Goal: Task Accomplishment & Management: Manage account settings

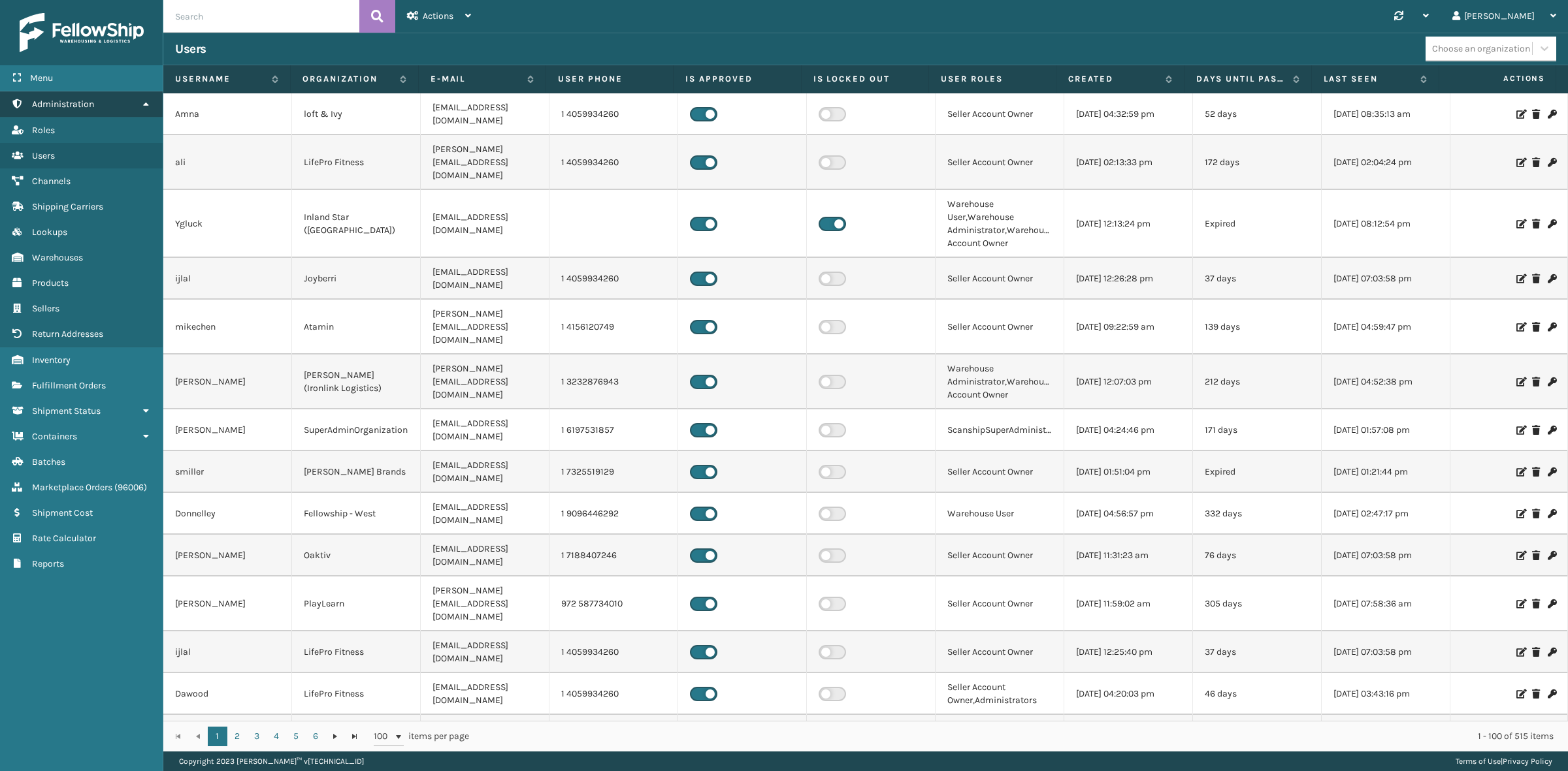
click at [140, 99] on icon at bounding box center [145, 103] width 10 height 9
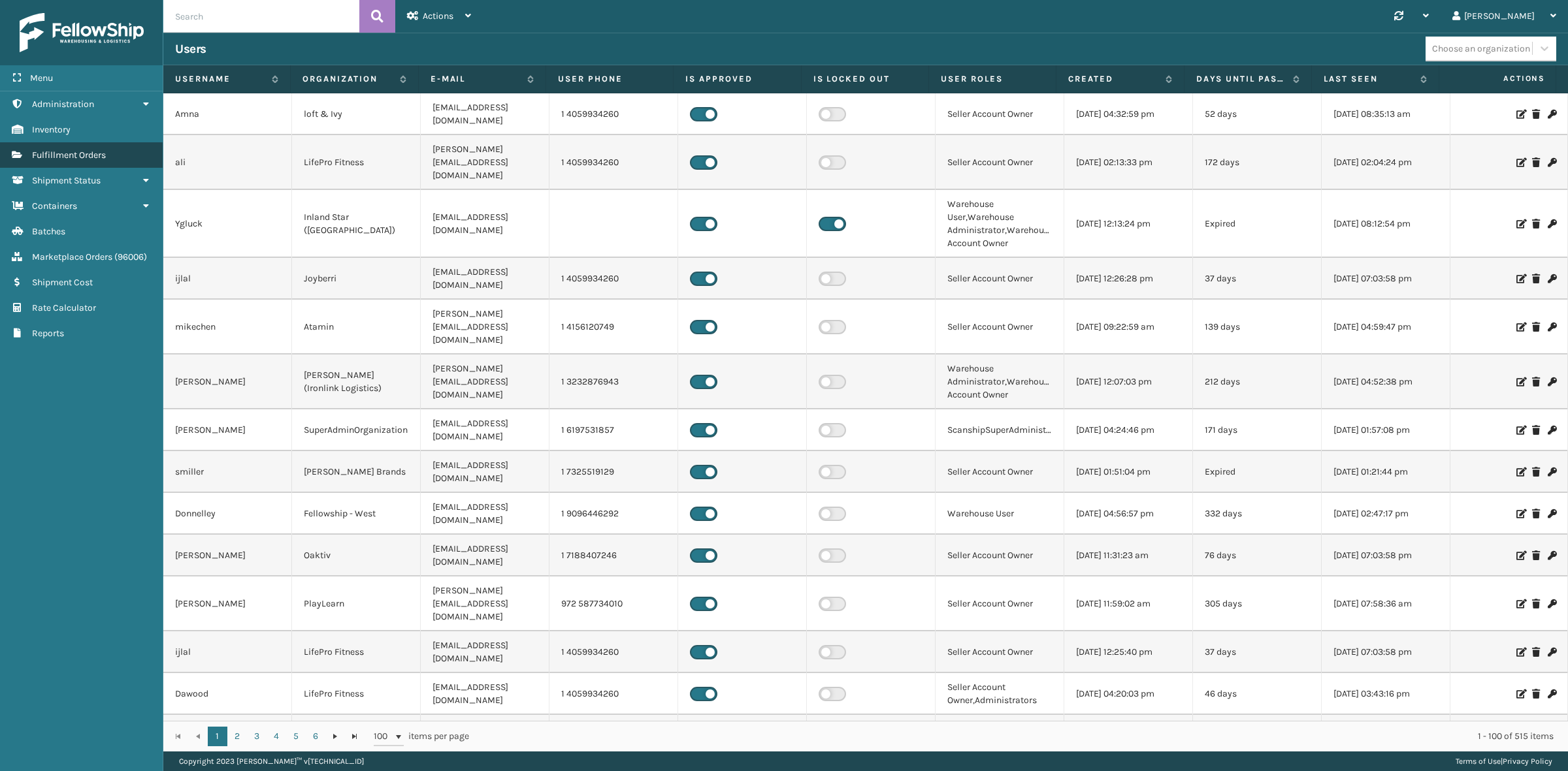
click at [96, 146] on link "Fulfillment Orders" at bounding box center [81, 155] width 163 height 26
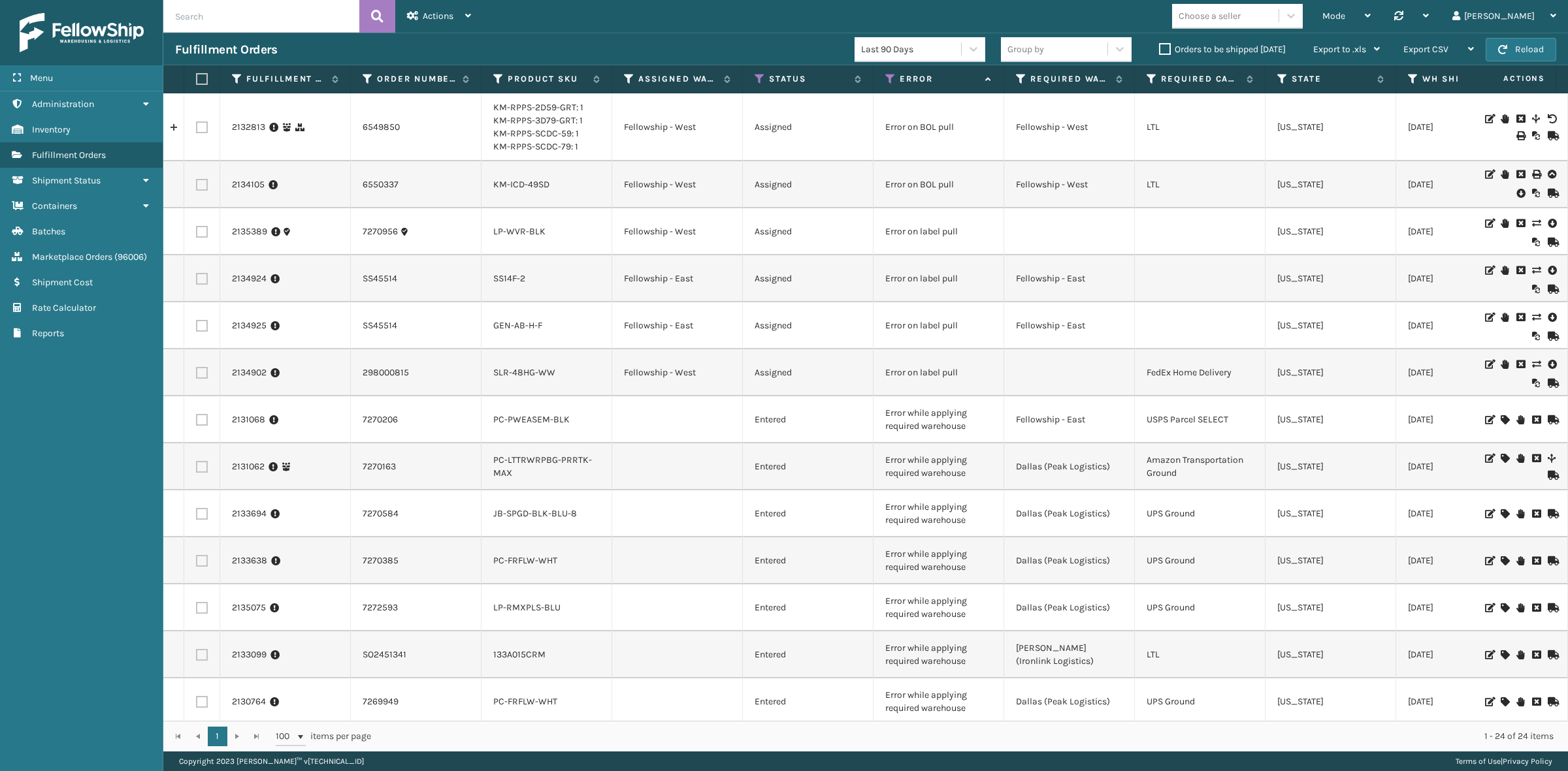
click at [1163, 47] on label "Orders to be shipped [DATE]" at bounding box center [1223, 49] width 127 height 11
click at [1160, 47] on input "Orders to be shipped [DATE]" at bounding box center [1159, 46] width 1 height 8
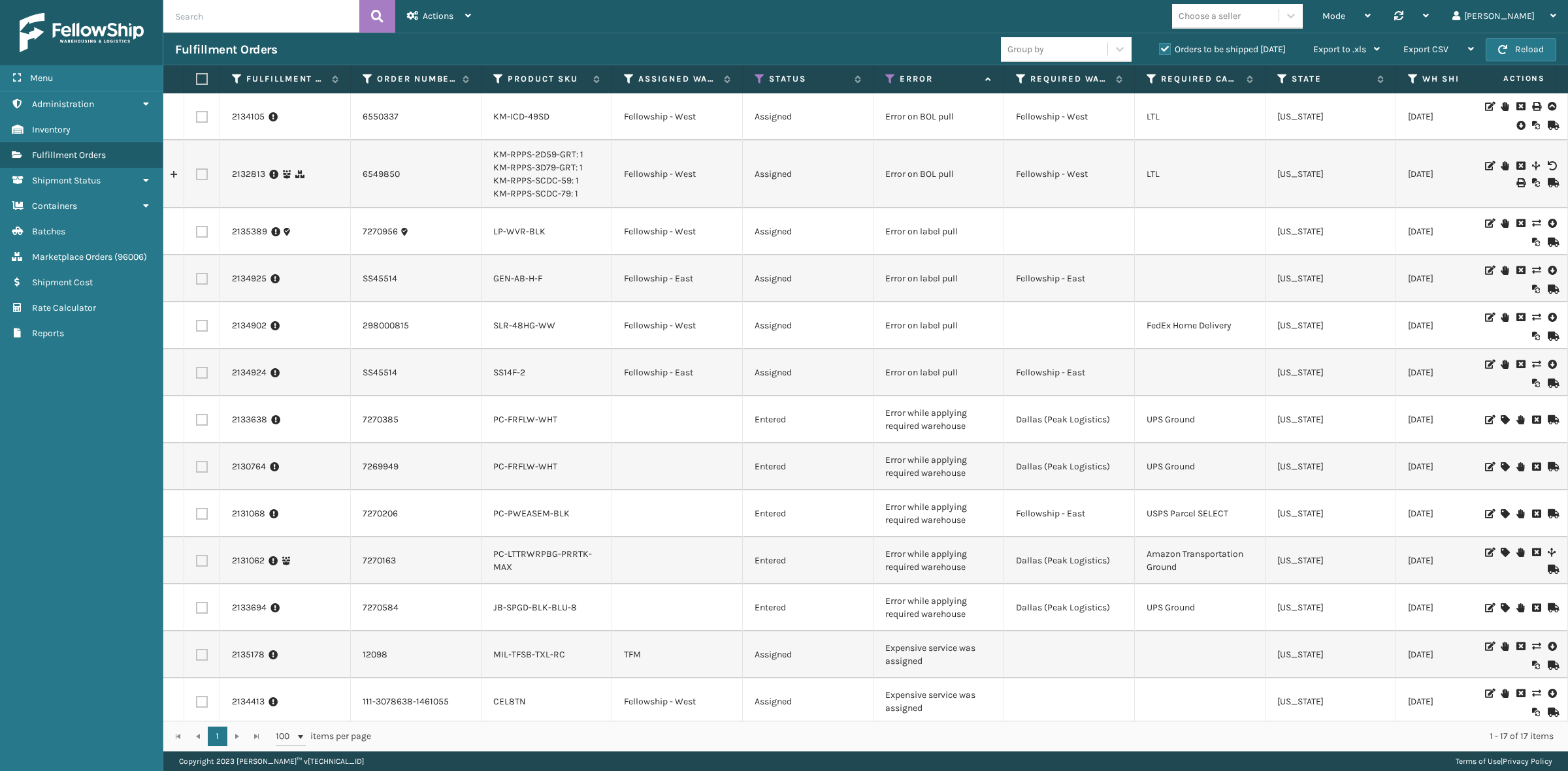
click at [1165, 49] on label "Orders to be shipped [DATE]" at bounding box center [1223, 49] width 127 height 11
click at [1160, 49] on input "Orders to be shipped [DATE]" at bounding box center [1159, 46] width 1 height 8
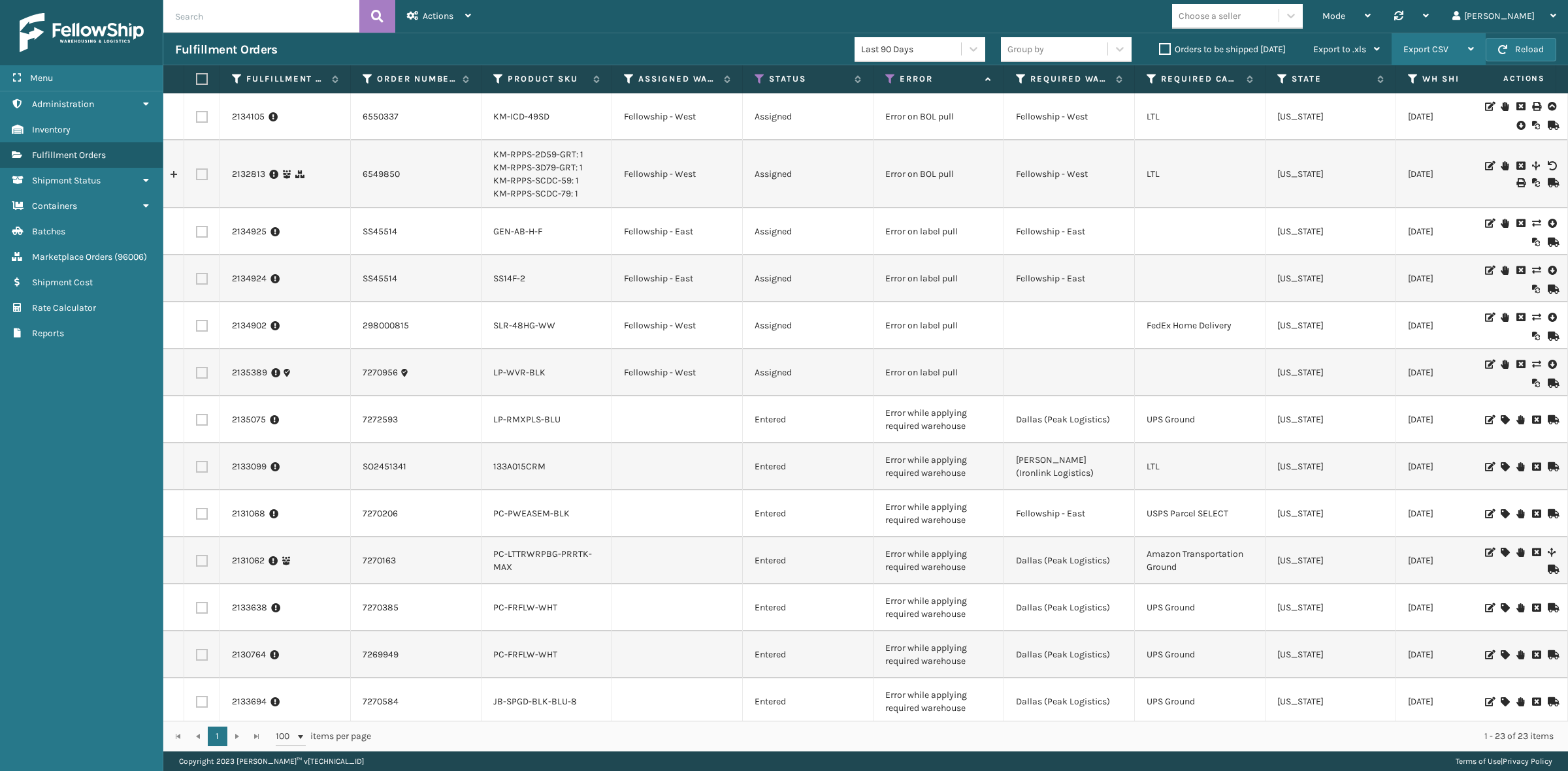
click at [1441, 44] on span "Export CSV" at bounding box center [1426, 49] width 45 height 11
click at [1438, 119] on li "Export All Pages" at bounding box center [1397, 119] width 175 height 36
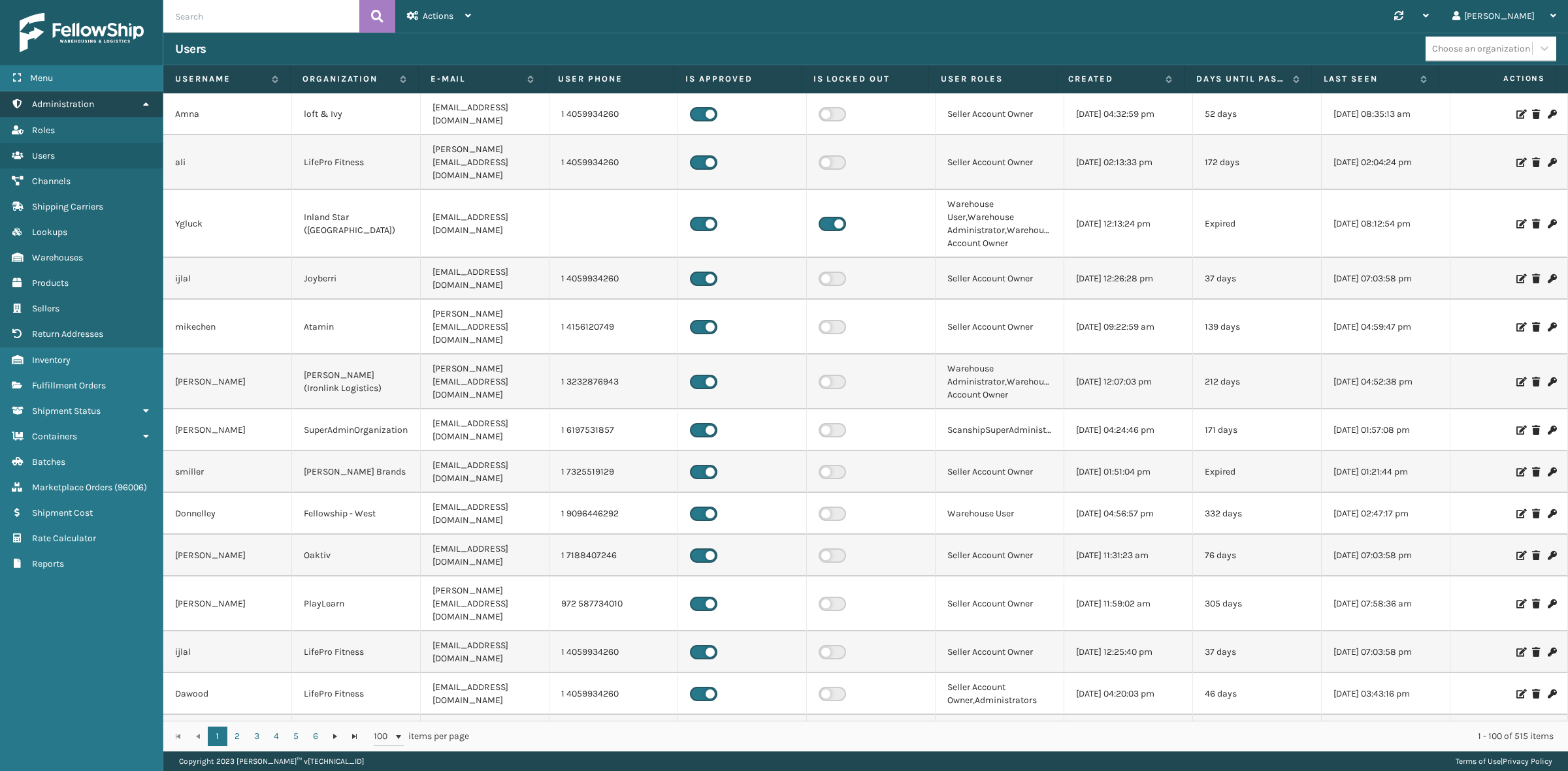
click at [149, 102] on icon at bounding box center [145, 103] width 10 height 9
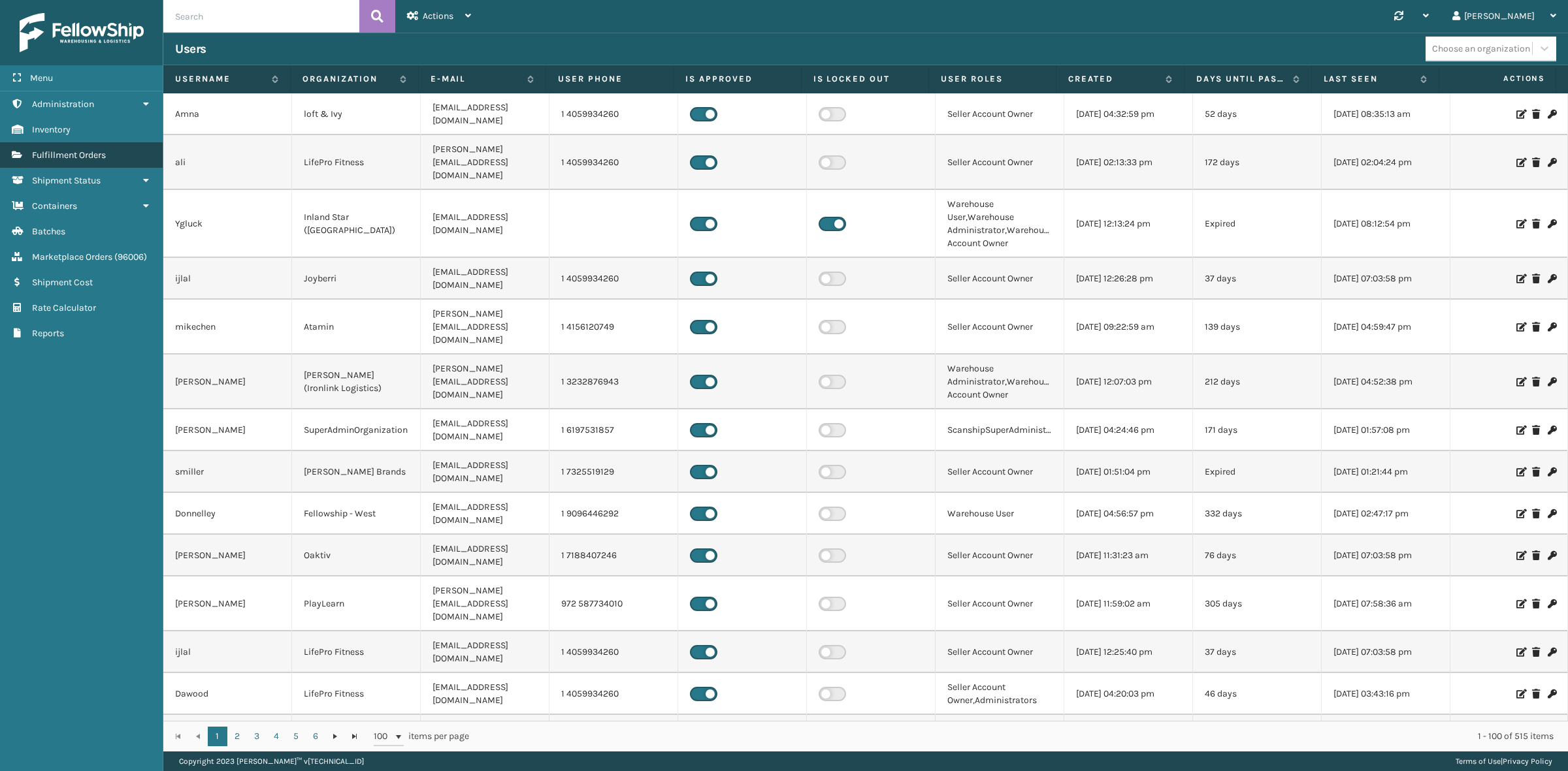
click at [96, 155] on span "Fulfillment Orders" at bounding box center [69, 155] width 74 height 11
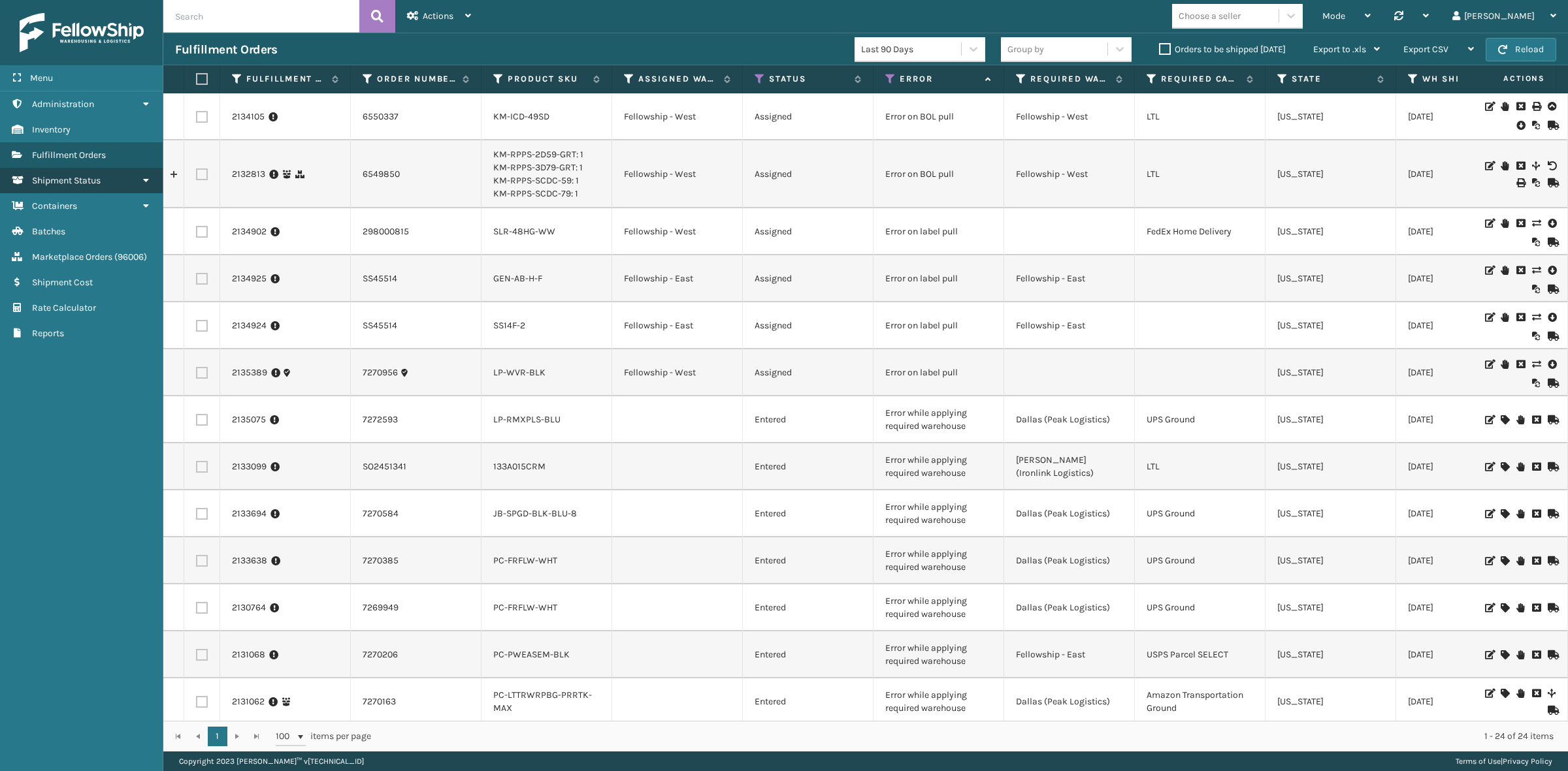
click at [145, 176] on icon at bounding box center [145, 180] width 10 height 9
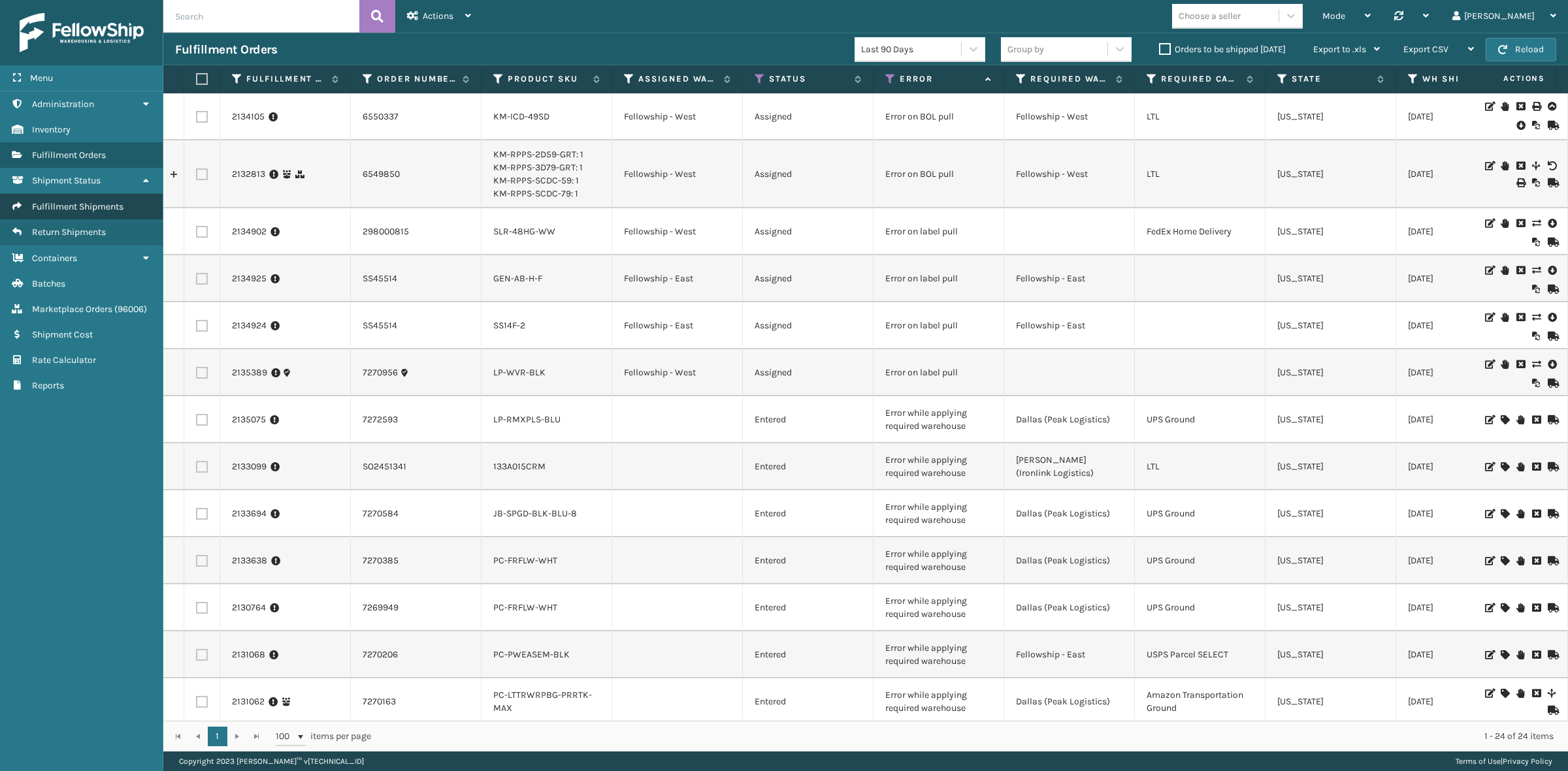
click at [112, 201] on span "Fulfillment Shipments" at bounding box center [77, 207] width 91 height 11
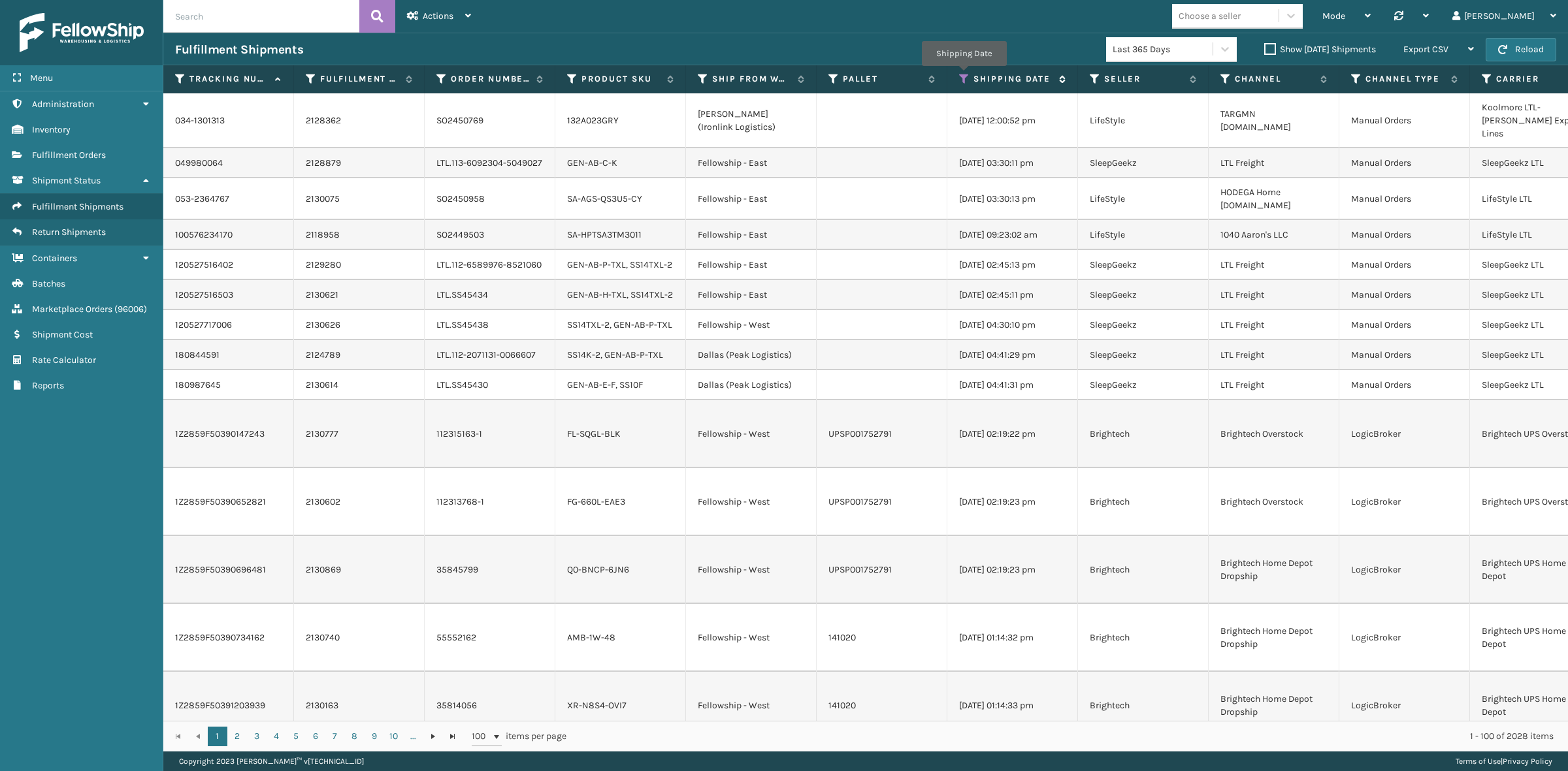
click at [964, 75] on icon at bounding box center [964, 79] width 10 height 12
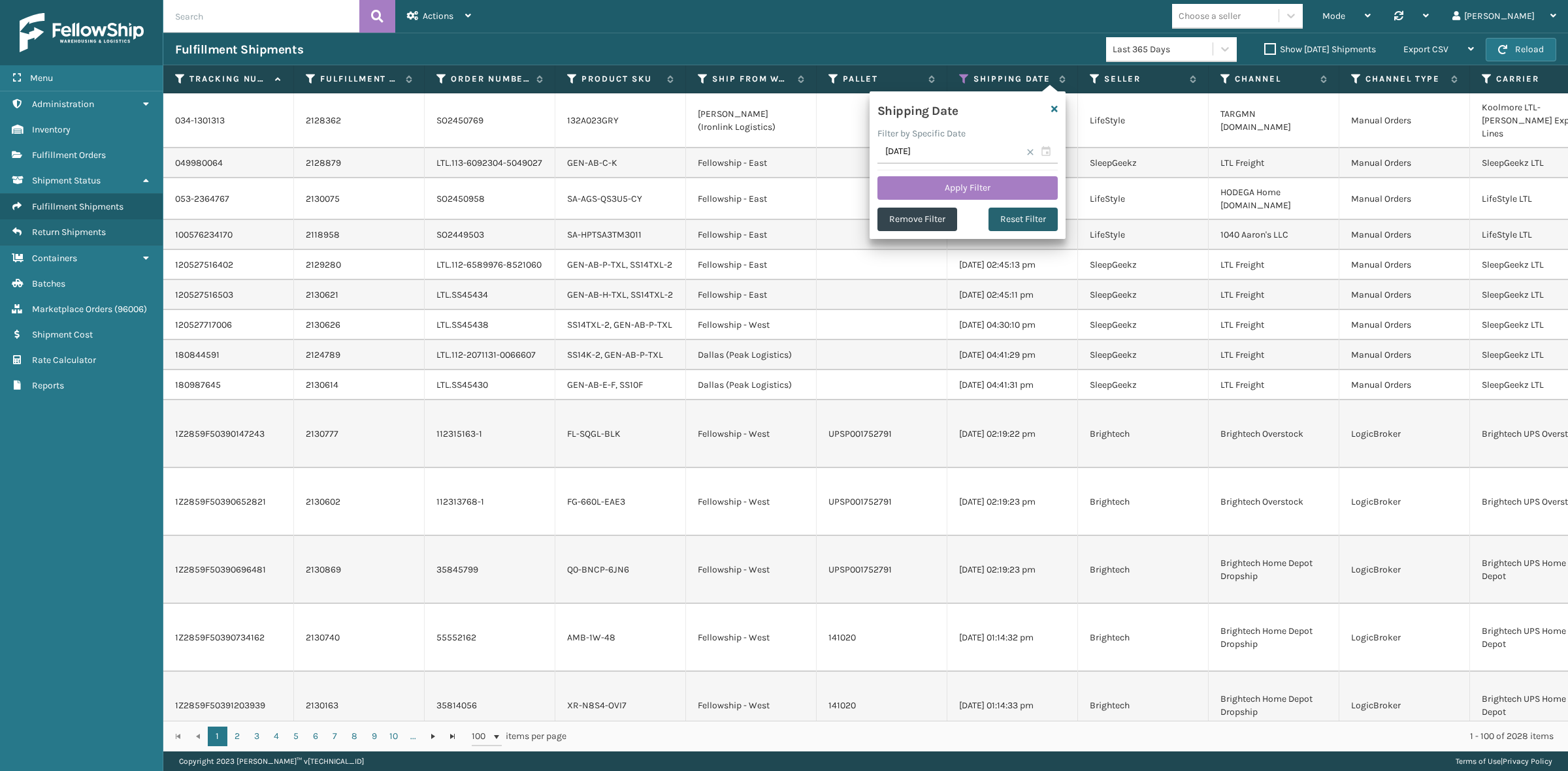
click at [1032, 220] on button "Reset Filter" at bounding box center [1023, 220] width 69 height 24
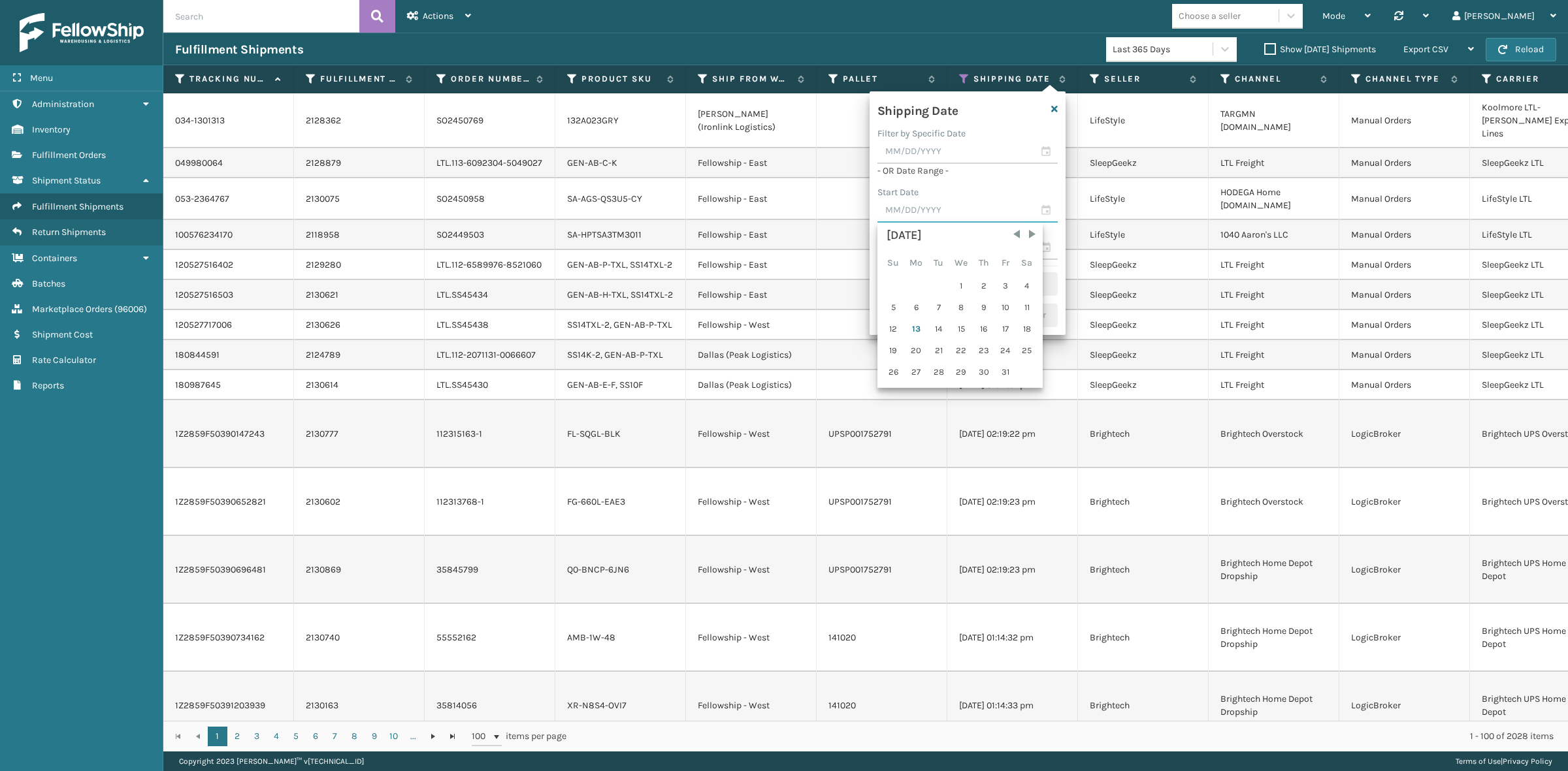
click at [949, 211] on input "text" at bounding box center [967, 211] width 181 height 24
click at [910, 305] on div "6" at bounding box center [917, 307] width 22 height 20
type input "[DATE]"
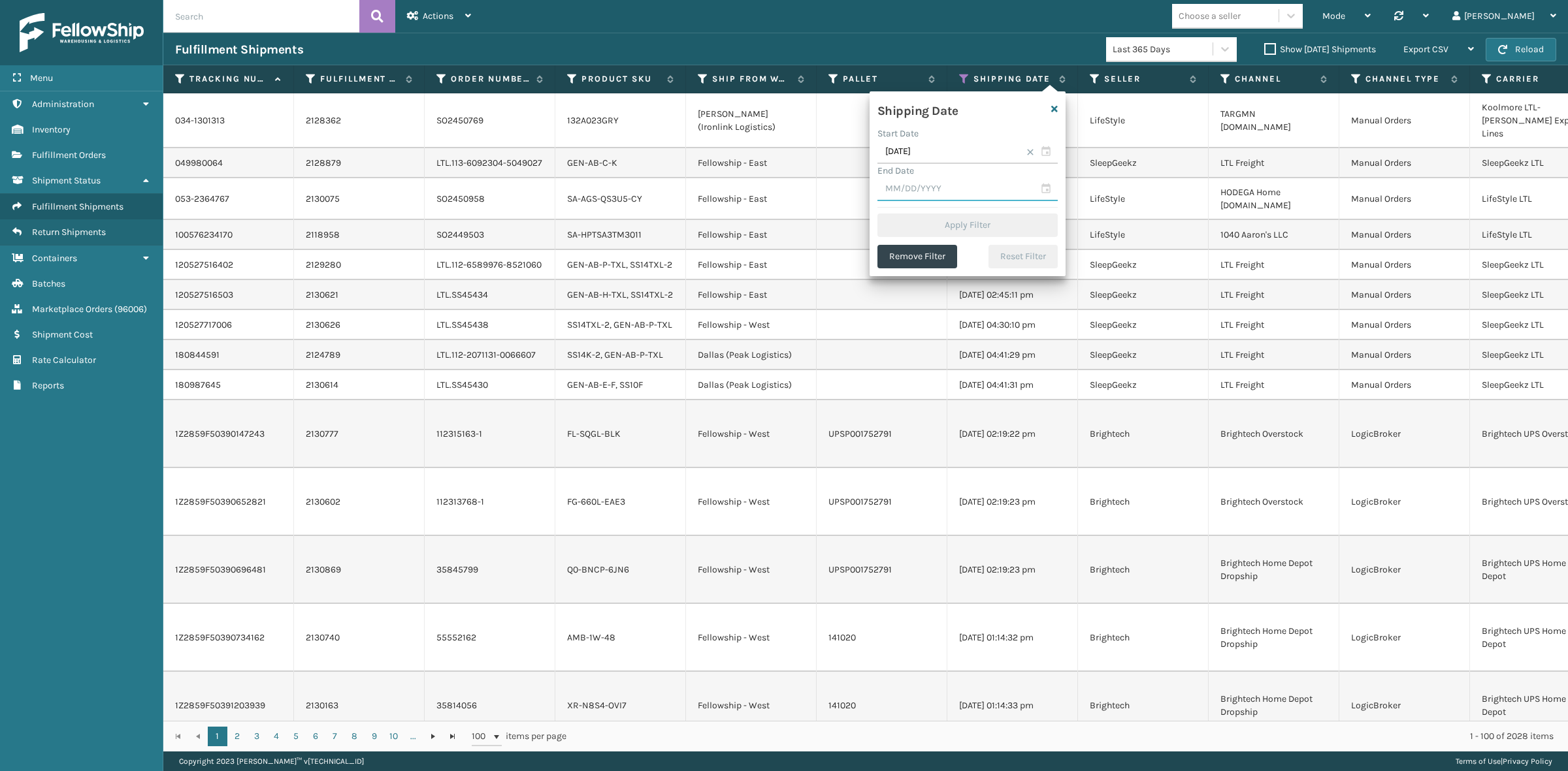
click at [930, 192] on input "text" at bounding box center [967, 190] width 181 height 24
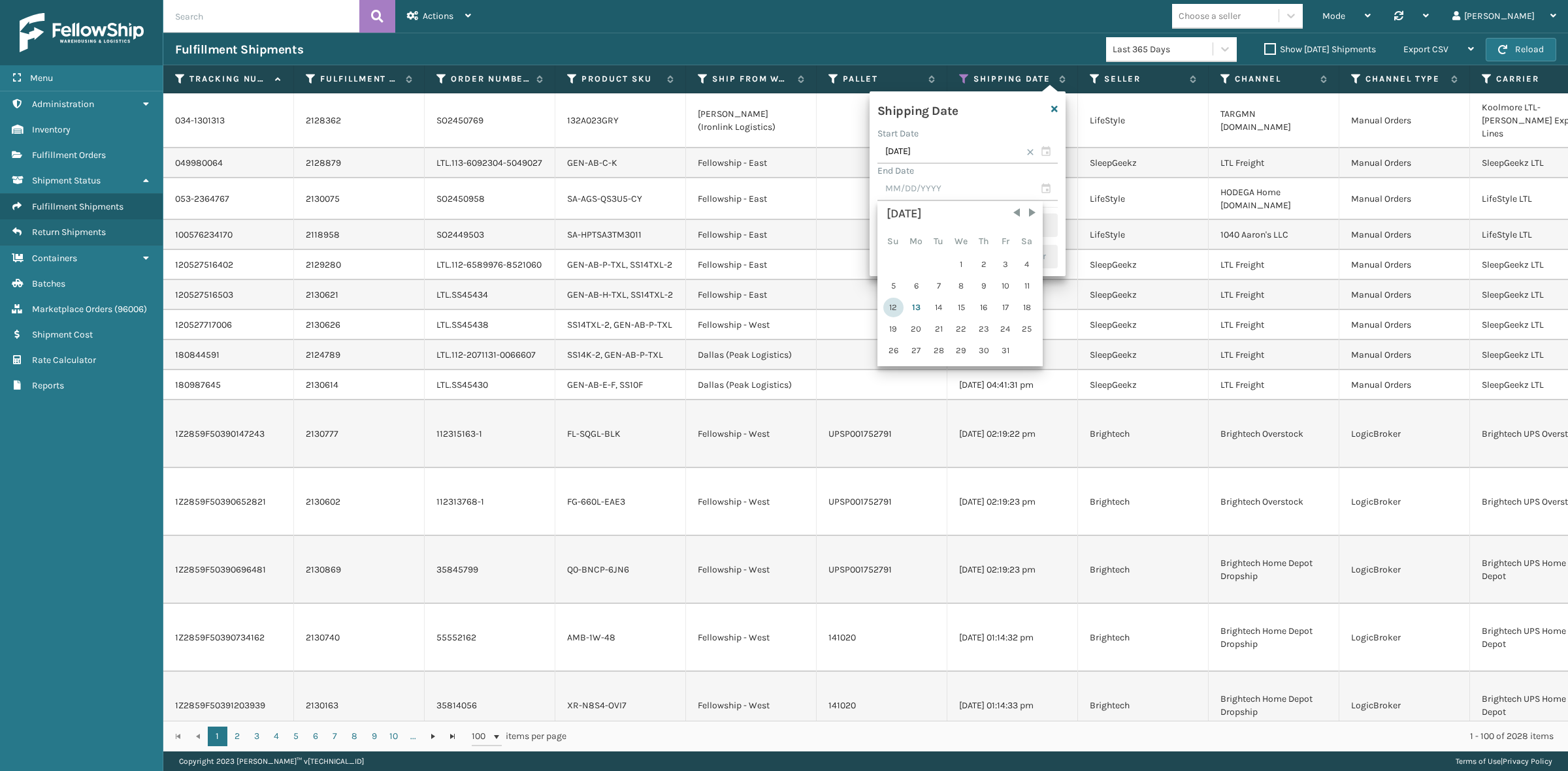
click at [896, 301] on div "12" at bounding box center [894, 307] width 20 height 20
type input "[DATE]"
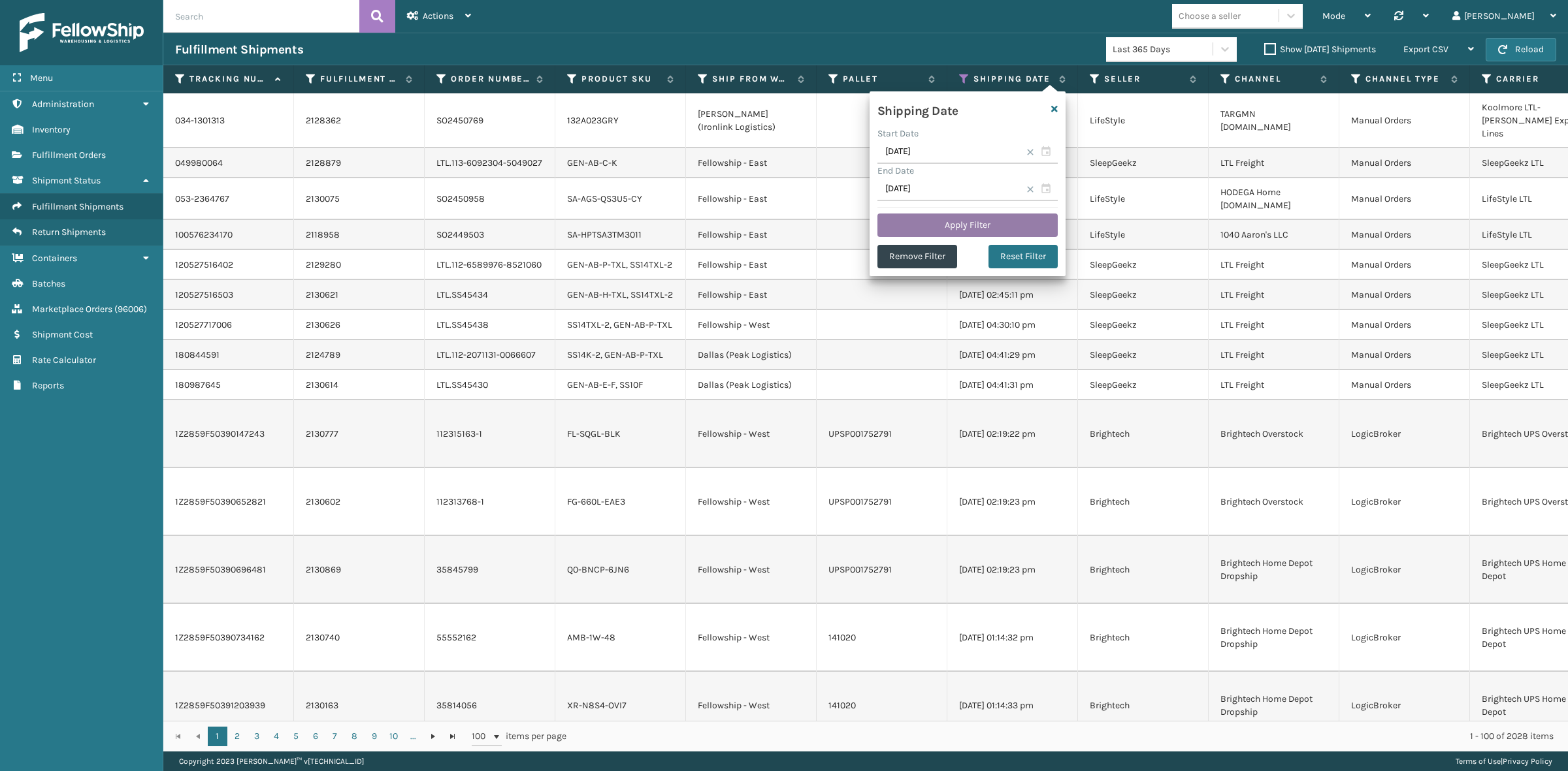
click at [974, 222] on button "Apply Filter" at bounding box center [967, 225] width 181 height 24
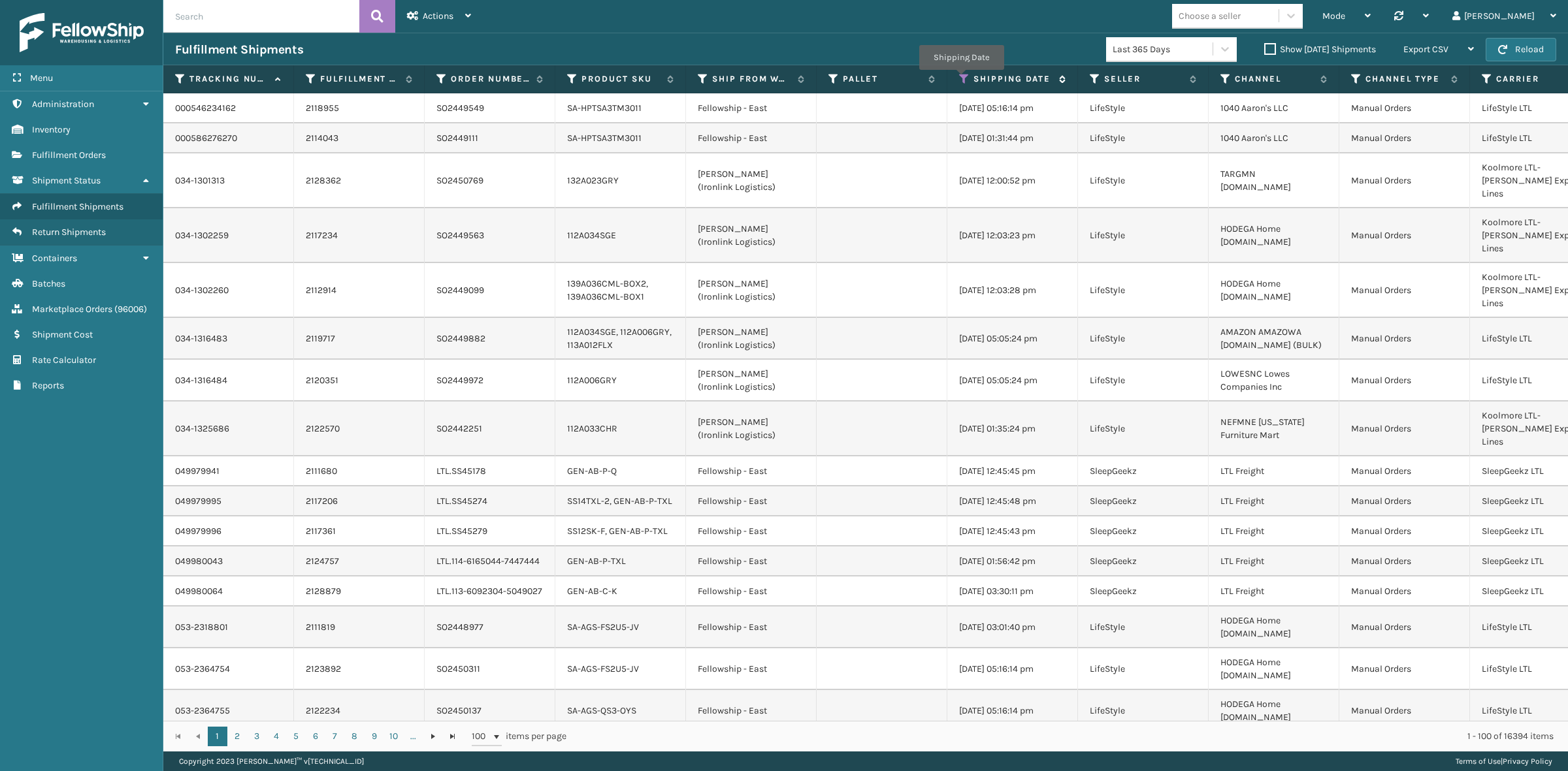
click at [961, 79] on icon at bounding box center [964, 79] width 10 height 12
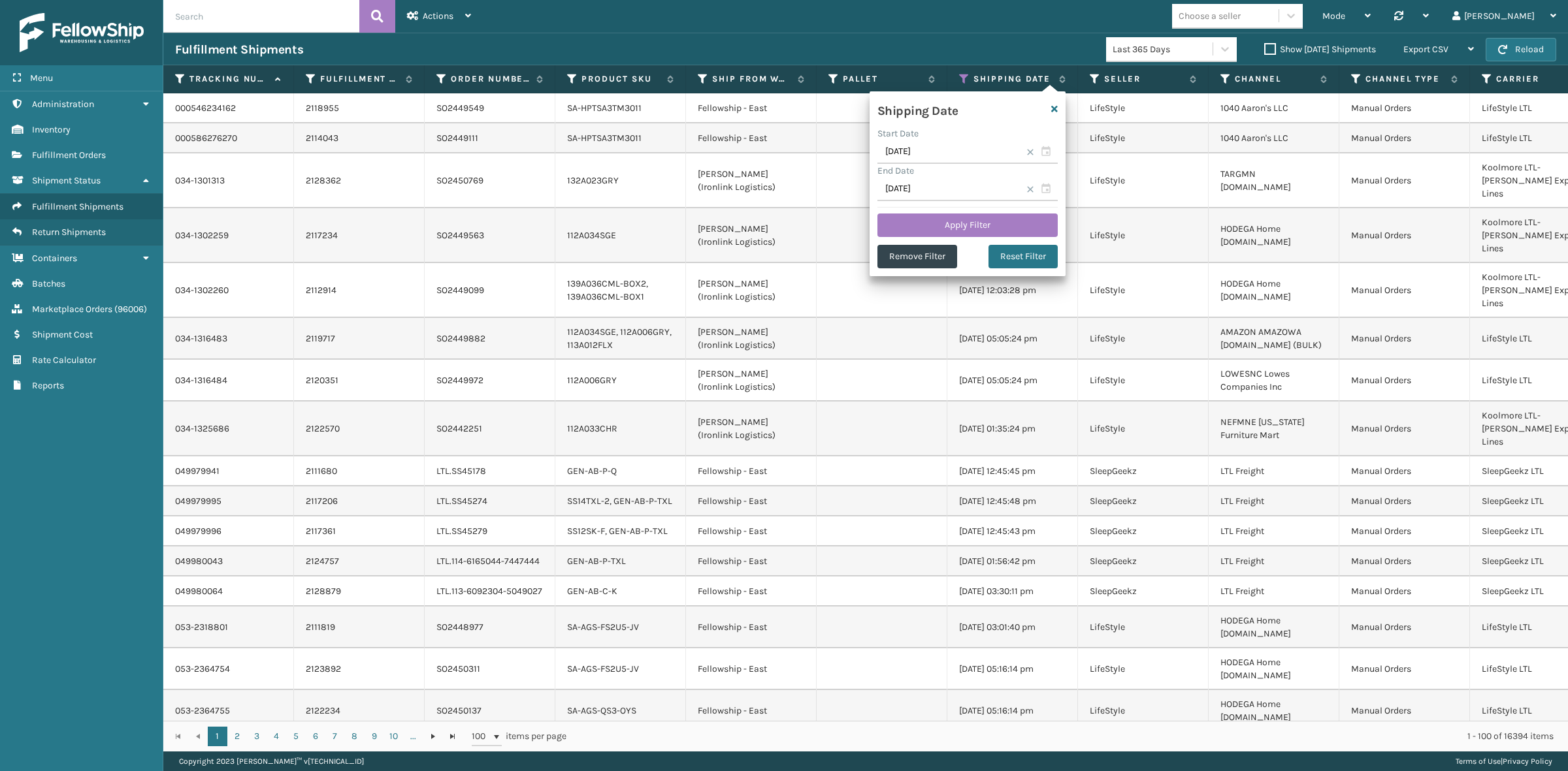
click at [1009, 35] on div "Fulfillment Shipments Last 365 Days Show [DATE] Shipments Export CSV Export Cur…" at bounding box center [866, 49] width 1405 height 33
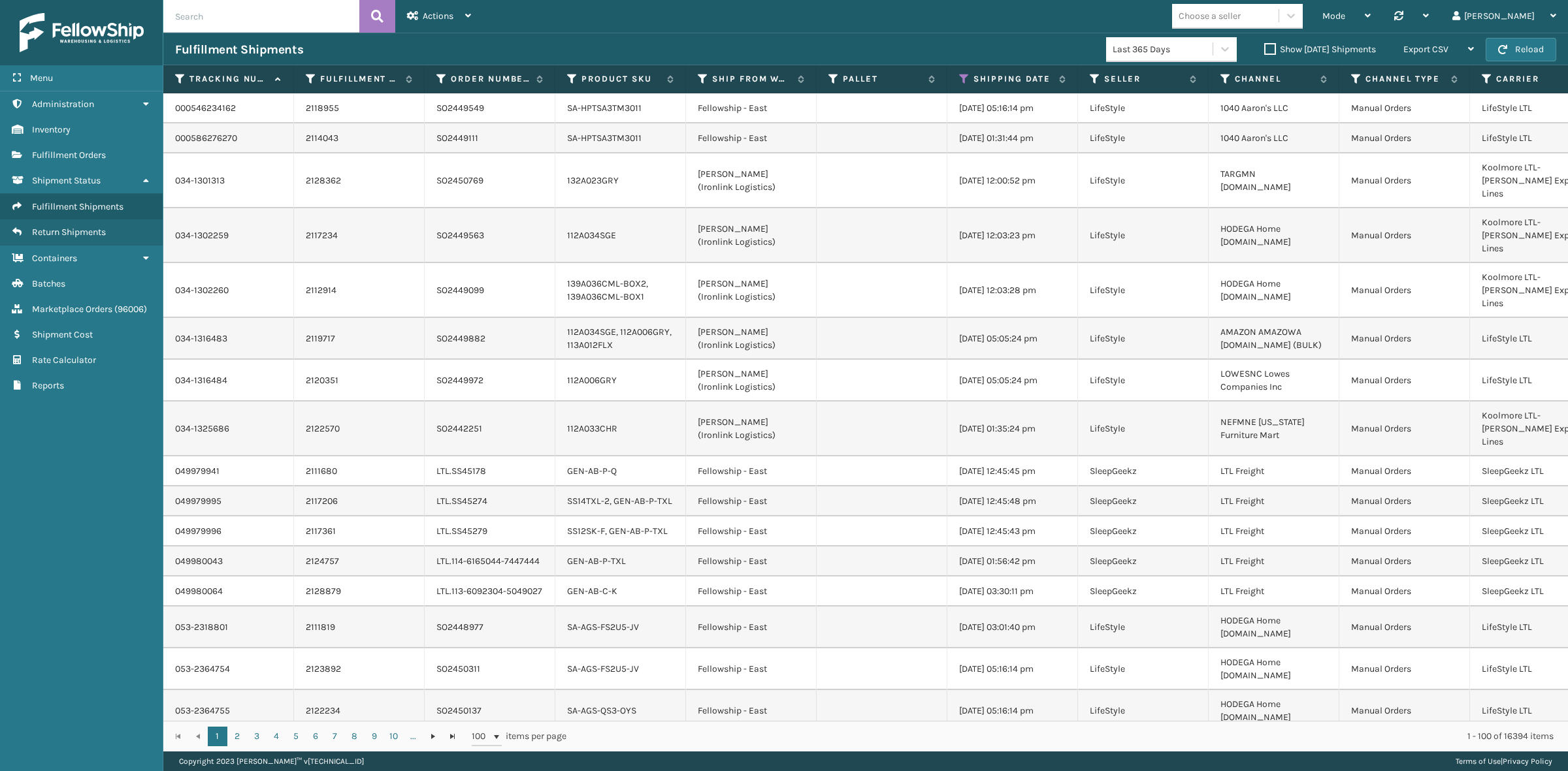
click at [1265, 47] on label "Show [DATE] Shipments" at bounding box center [1320, 49] width 112 height 11
click at [1265, 47] on input "Show [DATE] Shipments" at bounding box center [1265, 46] width 1 height 8
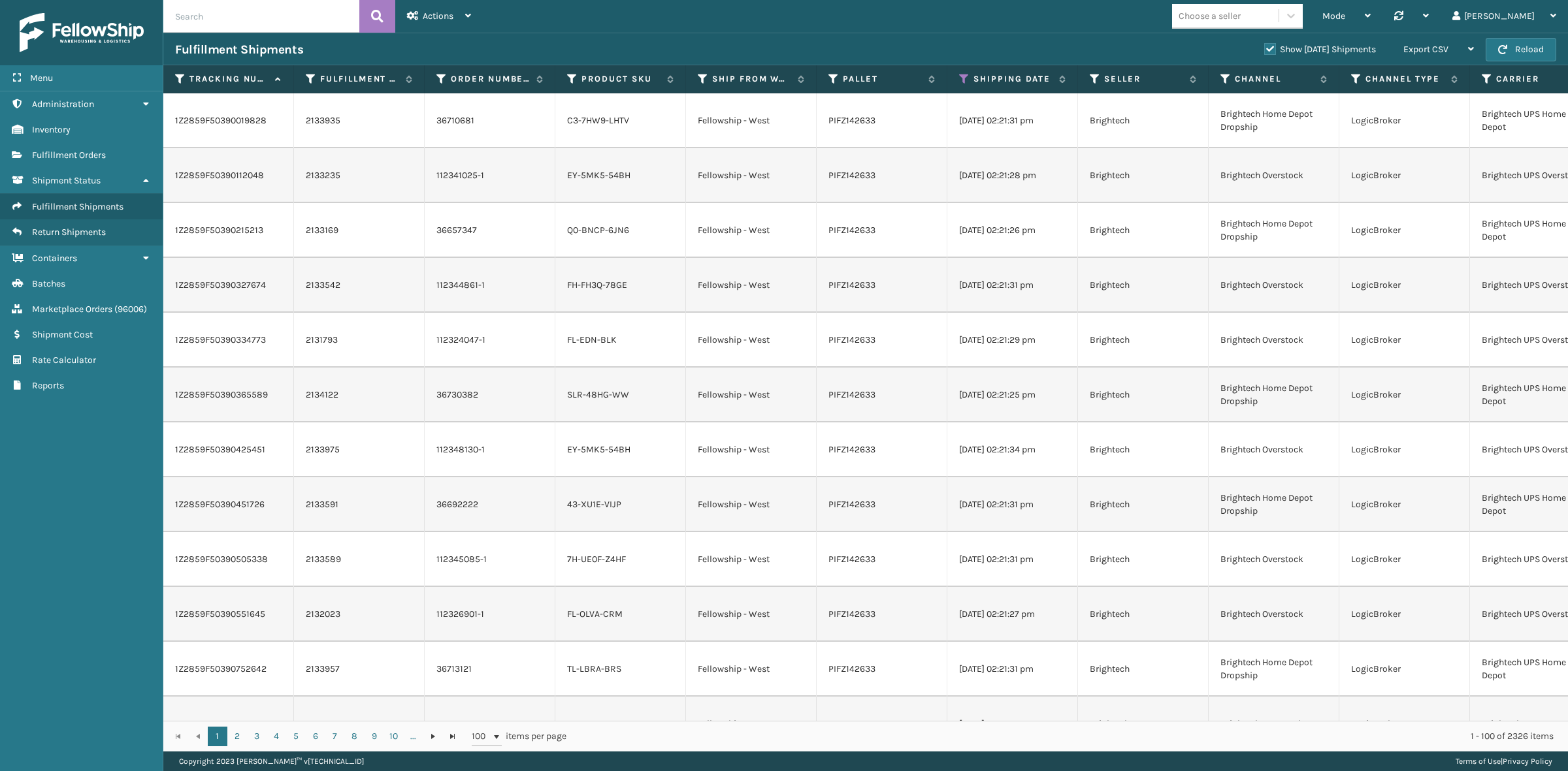
click at [1265, 47] on label "Show [DATE] Shipments" at bounding box center [1320, 49] width 112 height 11
click at [1265, 47] on input "Show [DATE] Shipments" at bounding box center [1265, 46] width 1 height 8
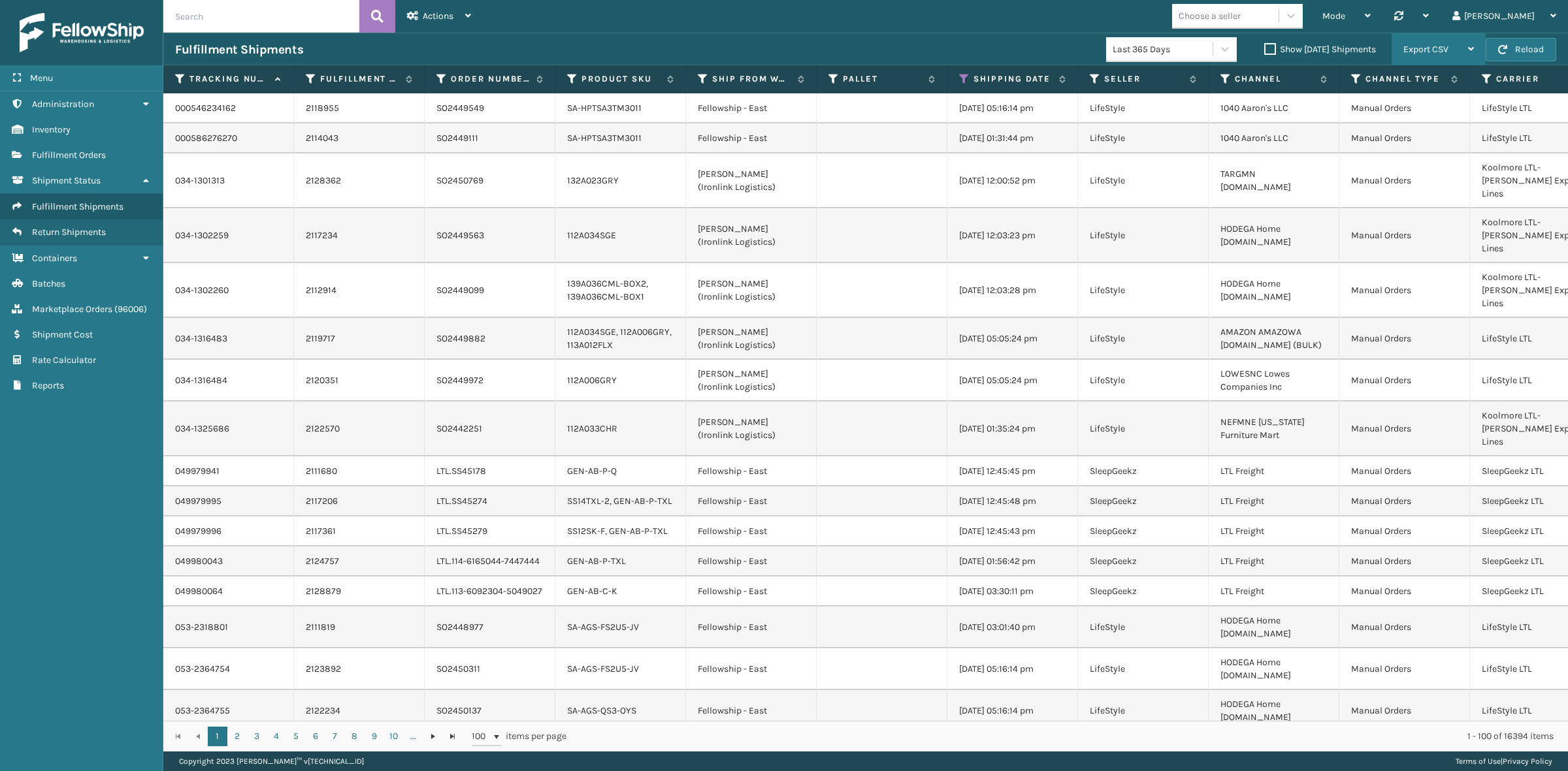
click at [1424, 50] on span "Export CSV" at bounding box center [1426, 49] width 45 height 11
click at [1426, 121] on li "Export All Pages" at bounding box center [1397, 119] width 175 height 36
click at [968, 76] on icon at bounding box center [964, 79] width 10 height 12
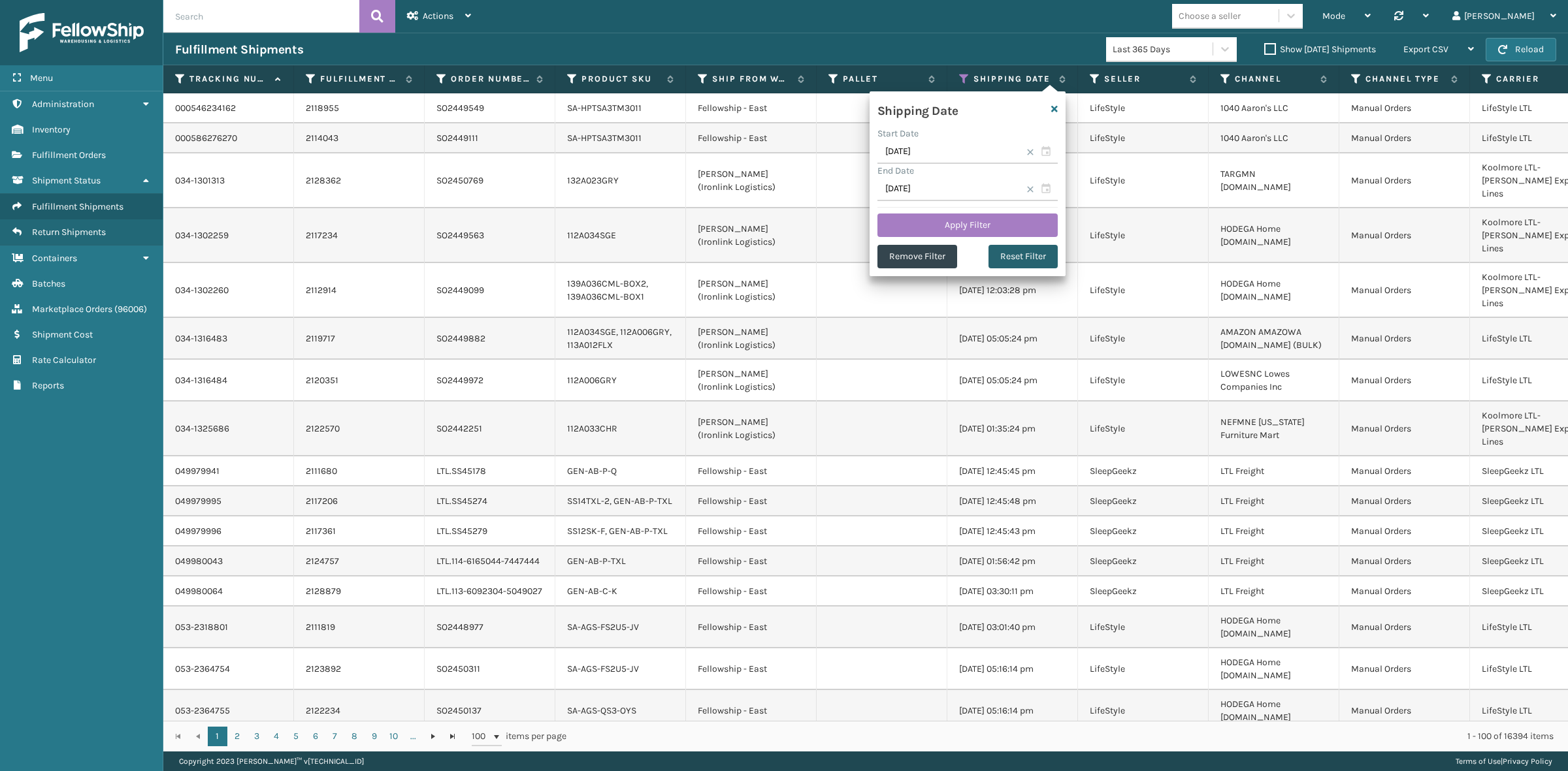
click at [1023, 257] on button "Reset Filter" at bounding box center [1023, 257] width 69 height 24
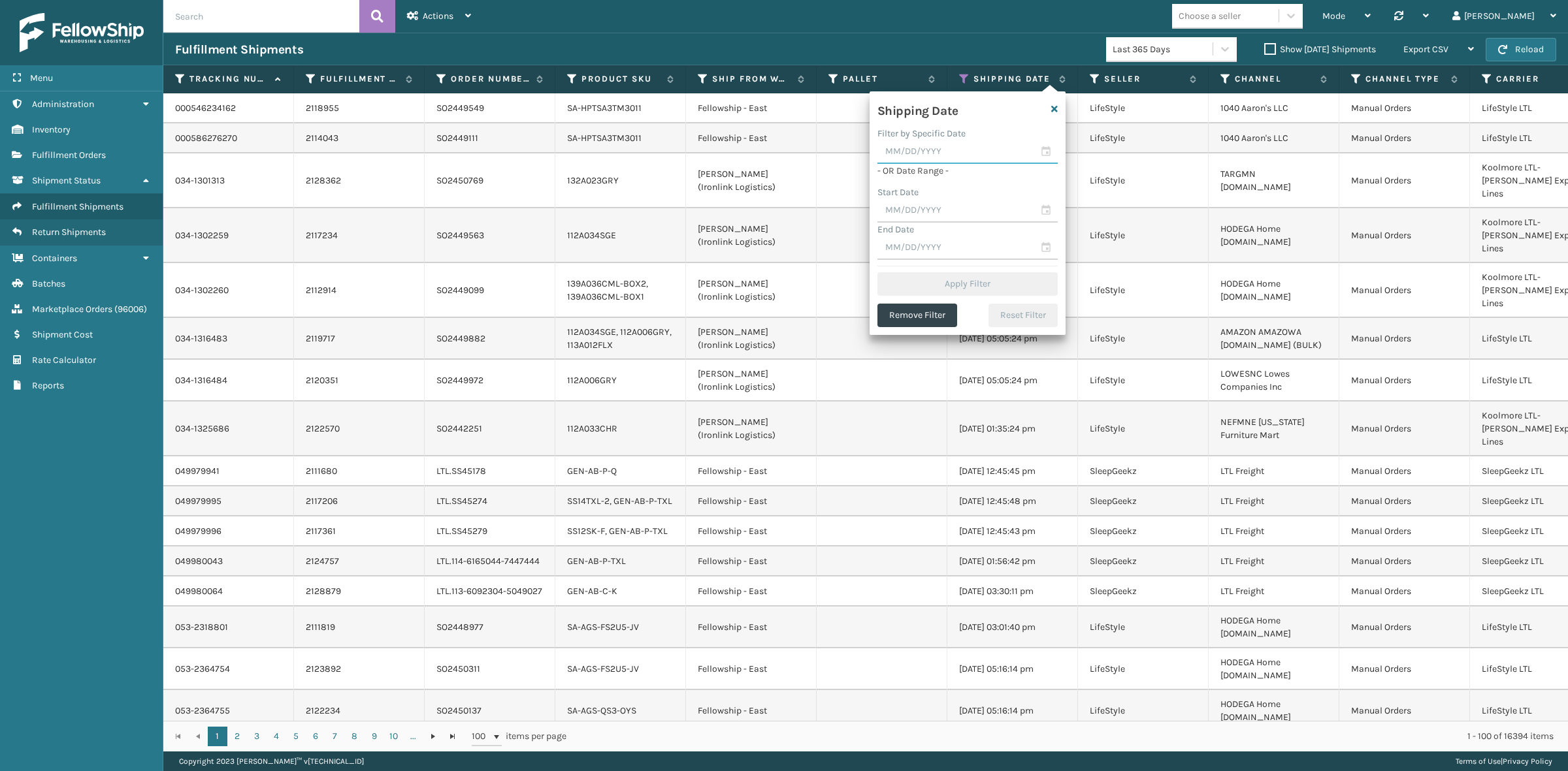
click at [925, 160] on input "text" at bounding box center [967, 152] width 181 height 24
click at [894, 268] on div "12" at bounding box center [894, 270] width 20 height 20
type input "[DATE]"
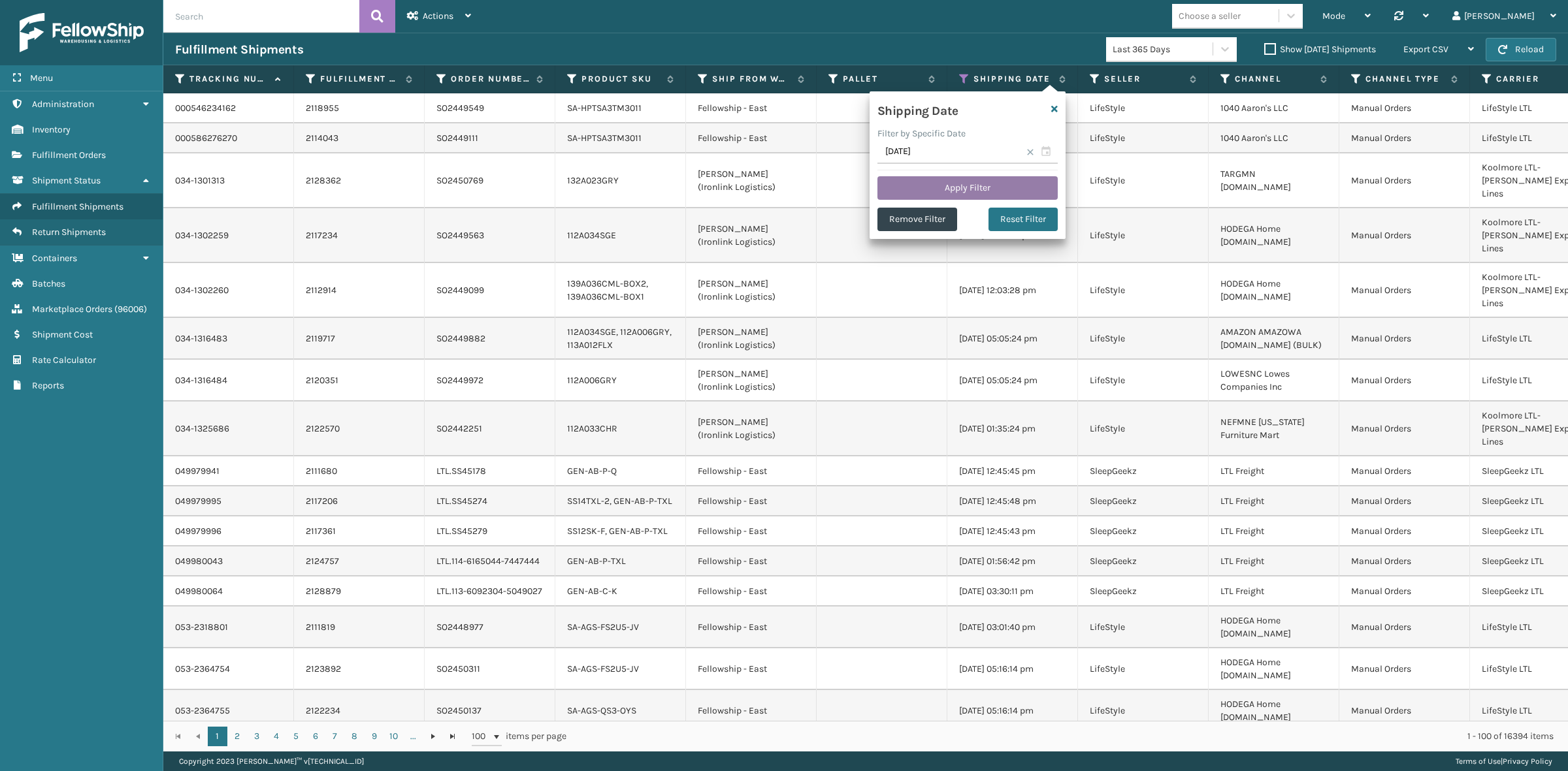
click at [972, 181] on button "Apply Filter" at bounding box center [967, 188] width 181 height 24
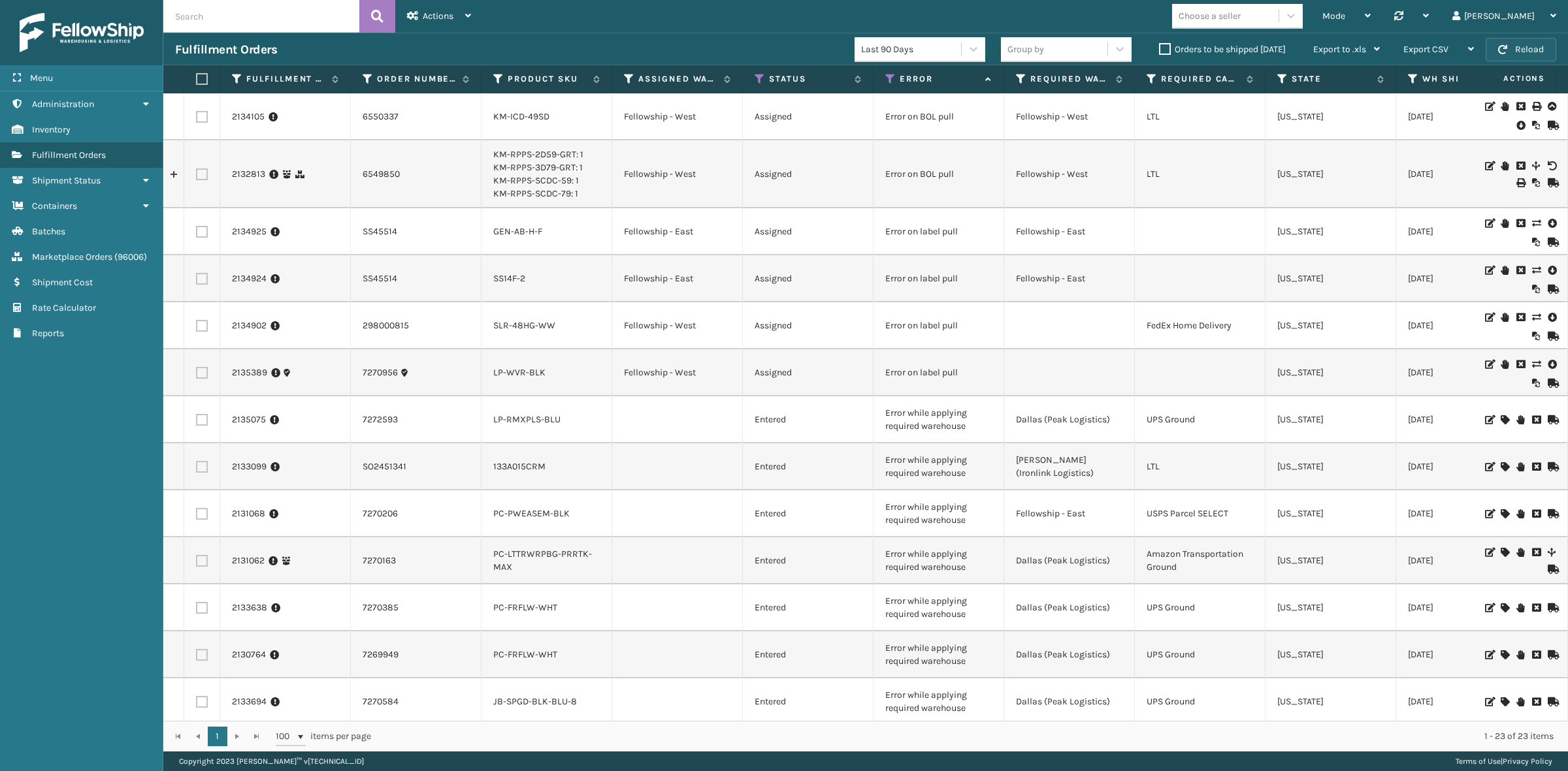
click at [1527, 47] on button "Reload" at bounding box center [1521, 49] width 70 height 24
